Goal: Task Accomplishment & Management: Manage account settings

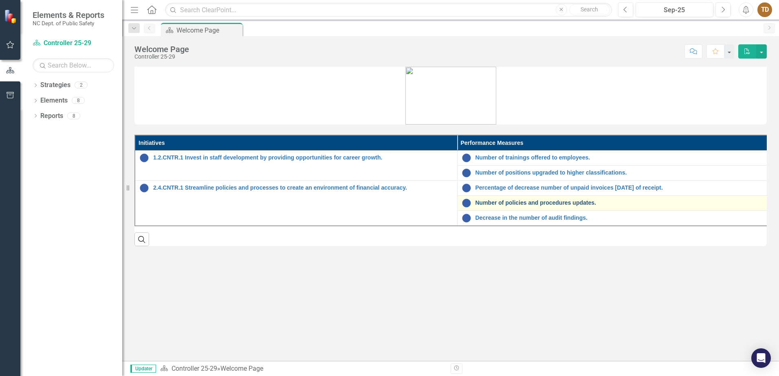
click at [559, 205] on link "Number of policies and procedures updates." at bounding box center [625, 203] width 300 height 6
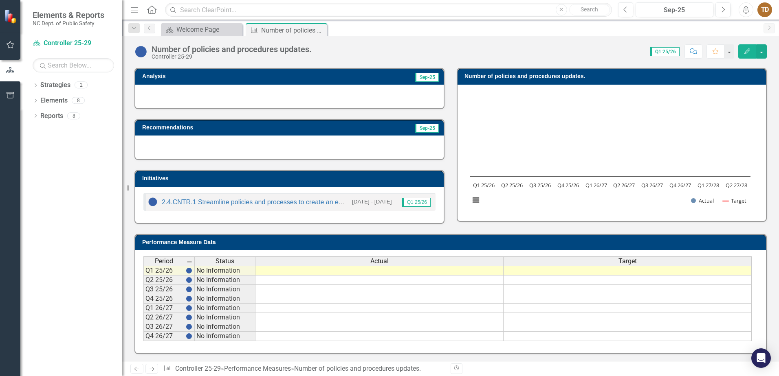
scroll to position [53, 0]
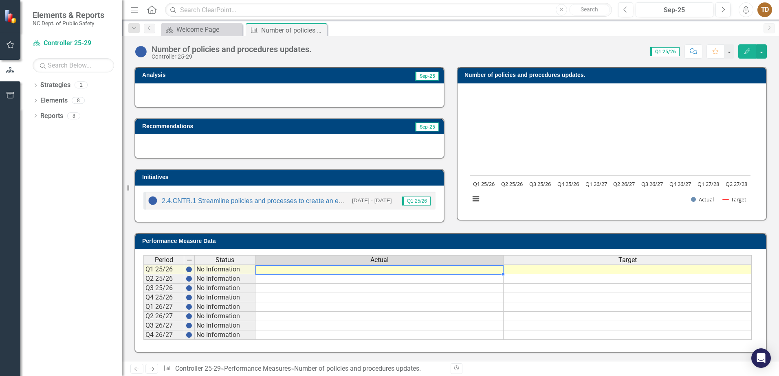
click at [405, 267] on td at bounding box center [379, 270] width 248 height 10
click at [405, 269] on td at bounding box center [379, 270] width 248 height 10
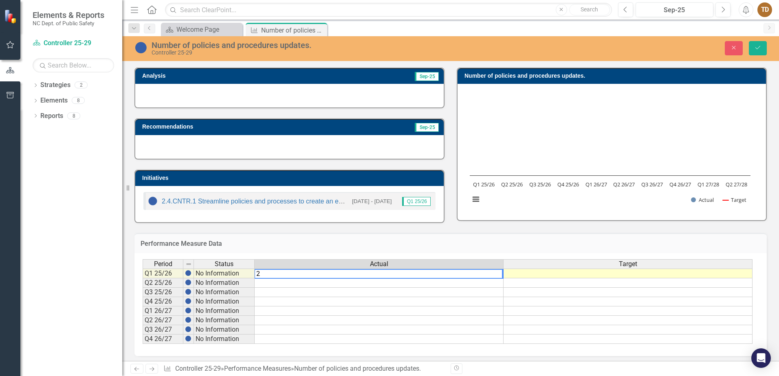
type textarea "2"
click at [549, 275] on td at bounding box center [628, 274] width 249 height 10
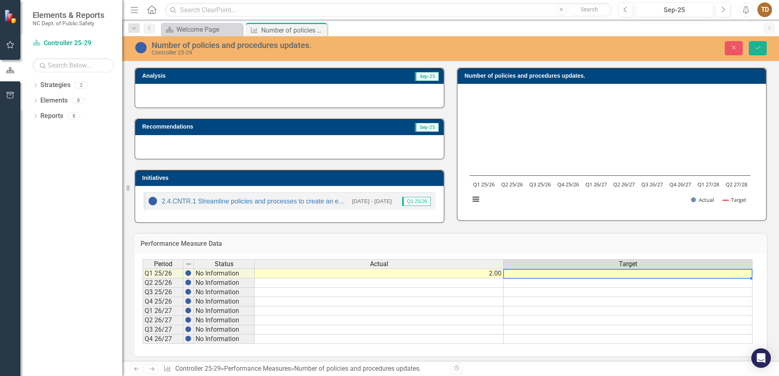
scroll to position [56, 0]
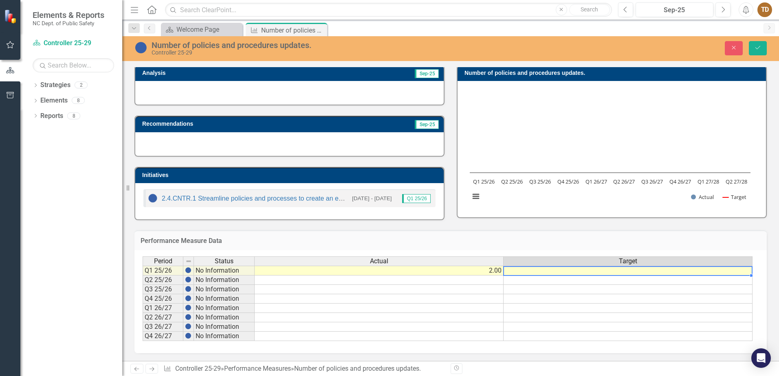
click at [598, 271] on td at bounding box center [628, 271] width 249 height 10
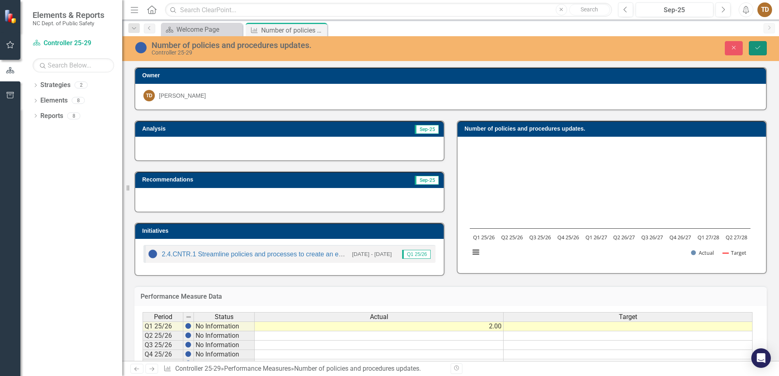
click at [761, 49] on icon "Save" at bounding box center [757, 48] width 7 height 6
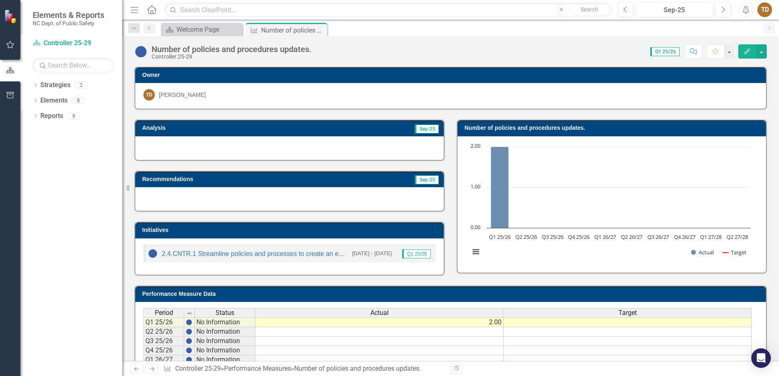
scroll to position [53, 0]
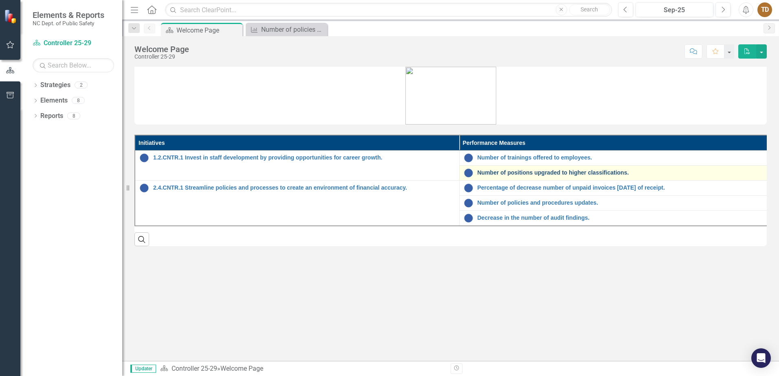
click at [586, 173] on link "Number of positions upgraded to higher classifications." at bounding box center [629, 173] width 302 height 6
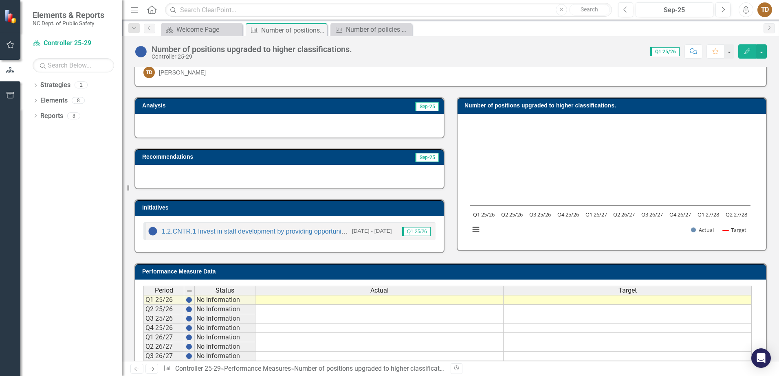
scroll to position [53, 0]
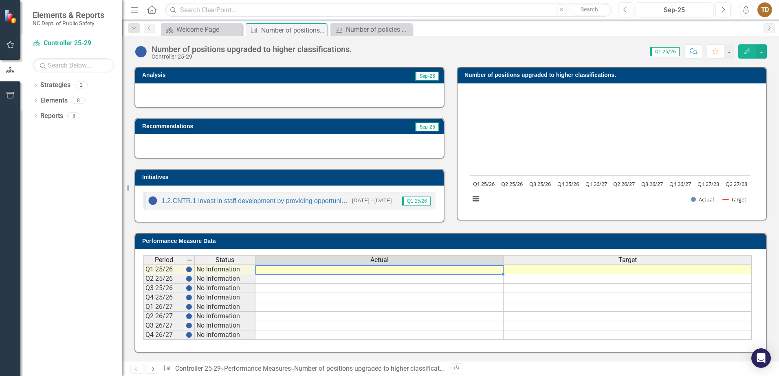
click at [395, 270] on td at bounding box center [379, 270] width 248 height 10
click at [575, 269] on td at bounding box center [628, 270] width 248 height 10
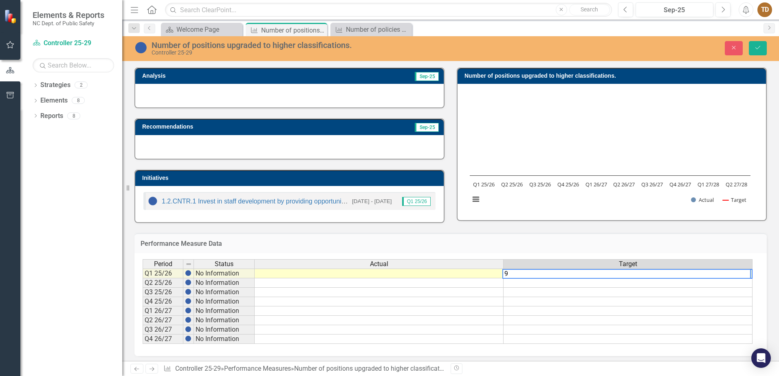
type textarea "9"
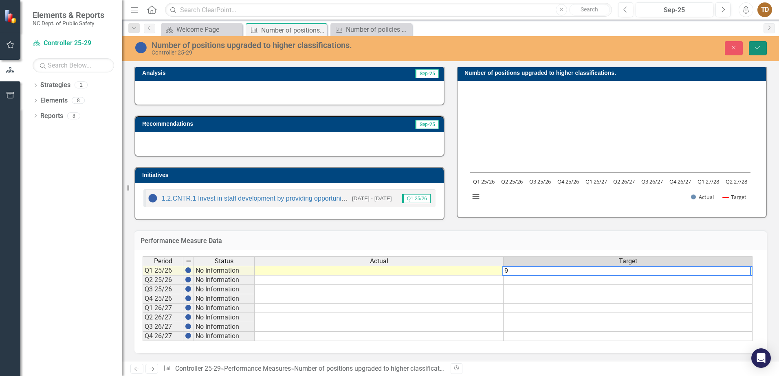
click at [761, 50] on icon "Save" at bounding box center [757, 48] width 7 height 6
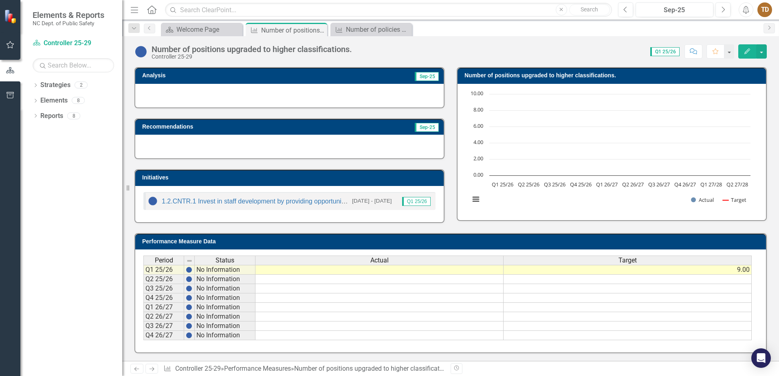
scroll to position [53, 0]
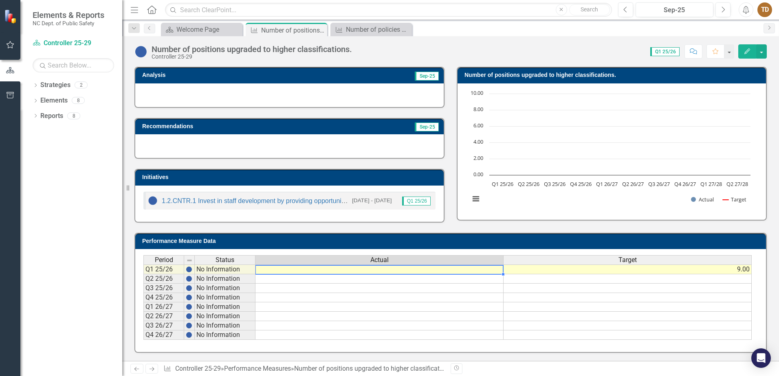
click at [424, 272] on td at bounding box center [379, 270] width 248 height 10
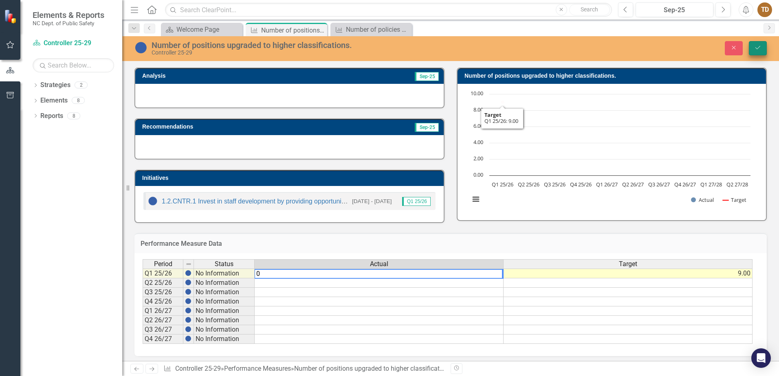
type textarea "0"
click at [764, 48] on button "Save" at bounding box center [758, 48] width 18 height 14
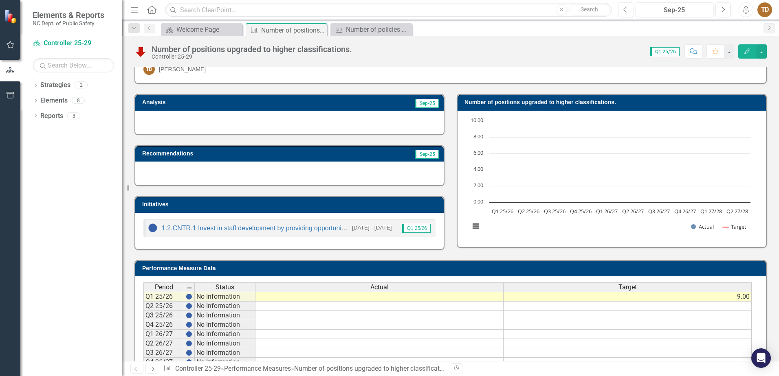
scroll to position [0, 0]
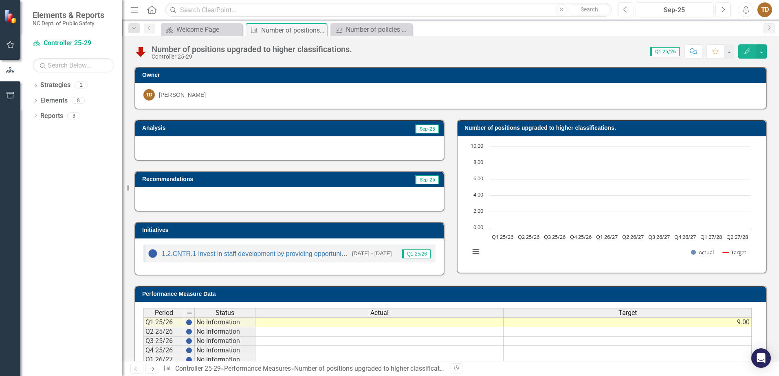
click at [429, 324] on td at bounding box center [379, 323] width 248 height 10
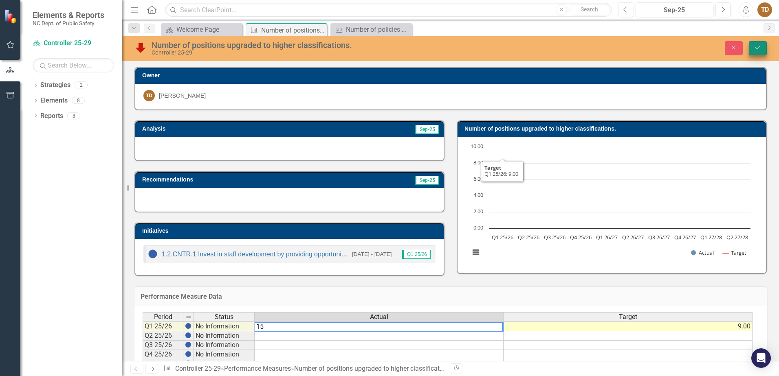
type textarea "15"
click at [755, 48] on icon "Save" at bounding box center [757, 48] width 7 height 6
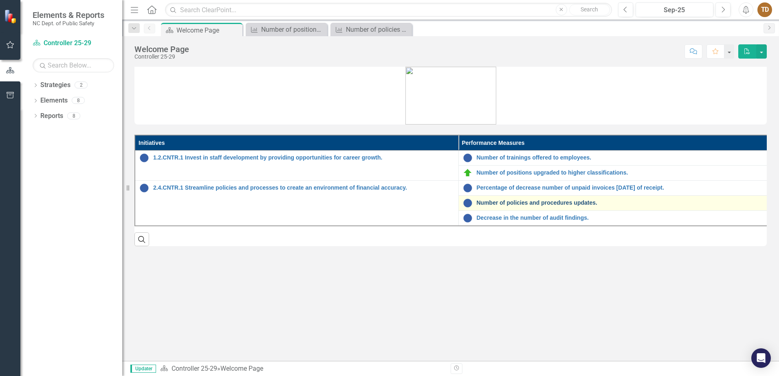
click at [556, 201] on link "Number of policies and procedures updates." at bounding box center [627, 203] width 301 height 6
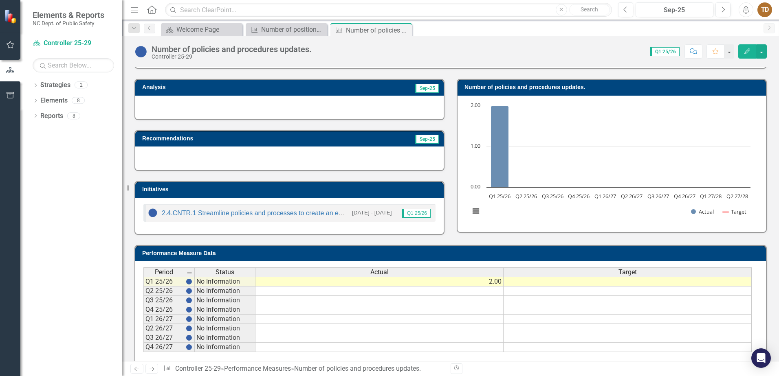
scroll to position [53, 0]
